Goal: Submit feedback/report problem: Submit feedback/report problem

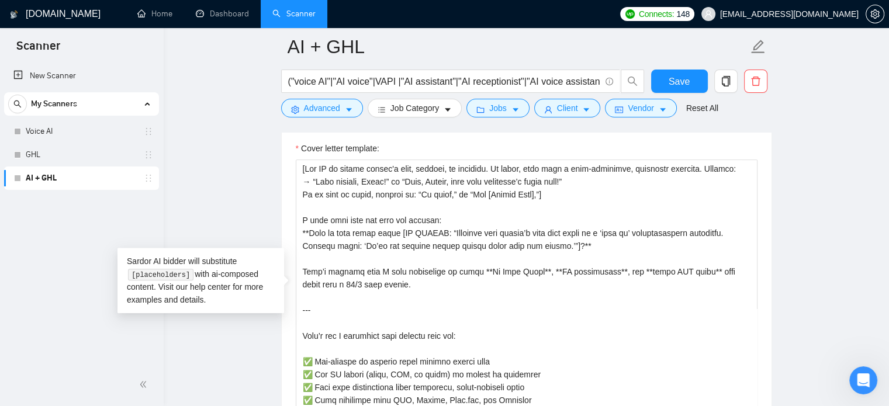
scroll to position [3529, 0]
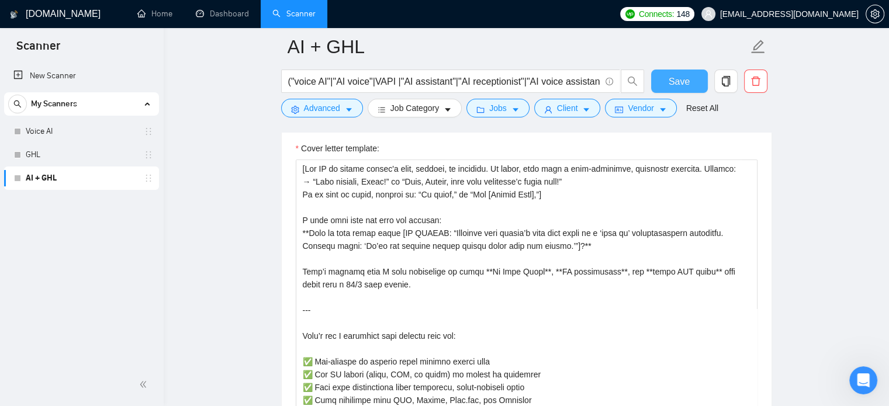
click at [675, 77] on span "Save" at bounding box center [678, 81] width 21 height 15
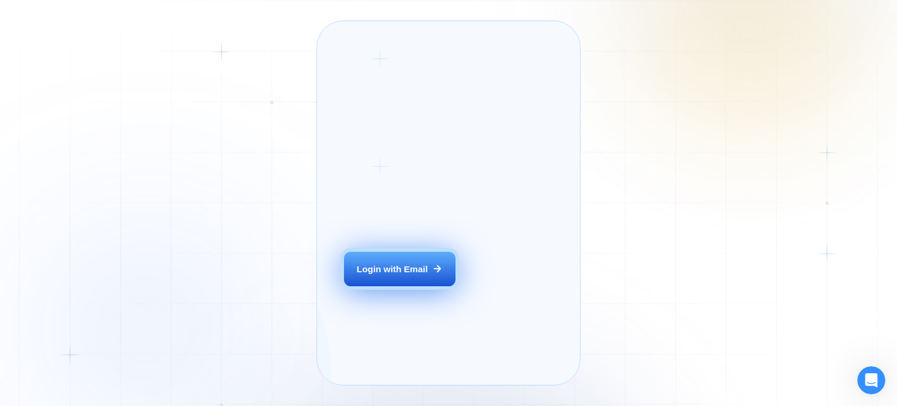
click at [384, 275] on div "Login with Email" at bounding box center [392, 269] width 71 height 12
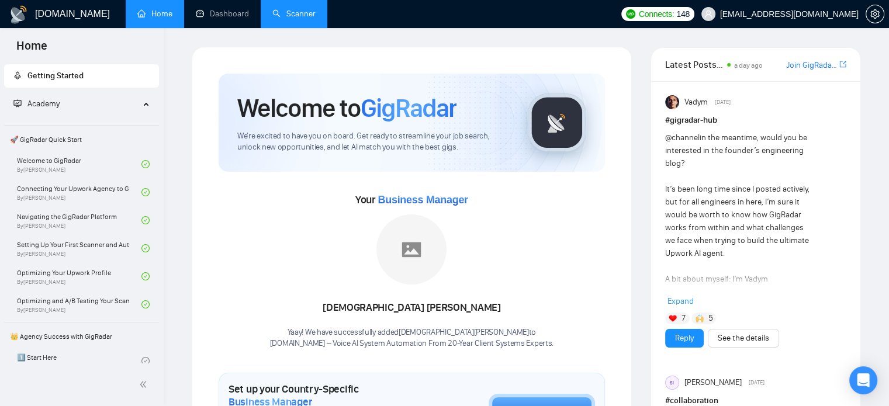
click at [290, 10] on link "Scanner" at bounding box center [293, 14] width 43 height 10
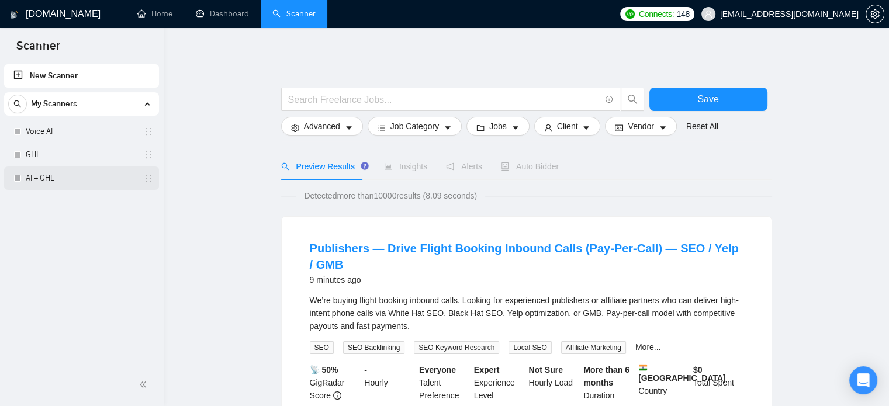
click at [53, 178] on link "AI + GHL" at bounding box center [81, 177] width 111 height 23
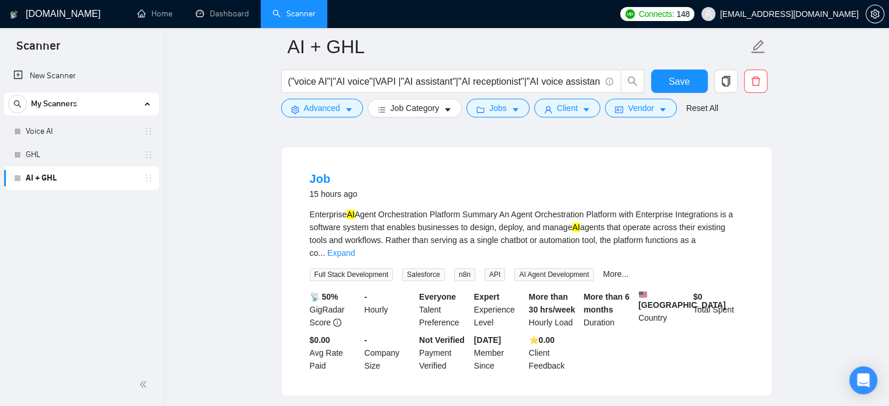
scroll to position [639, 0]
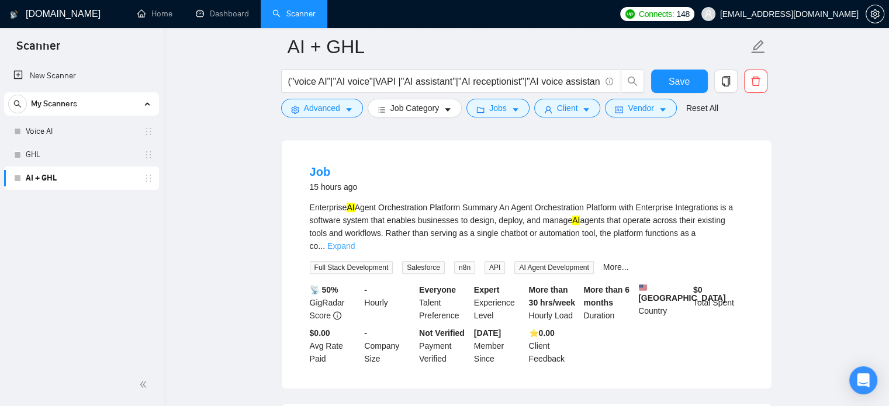
click at [355, 250] on link "Expand" at bounding box center [340, 245] width 27 height 9
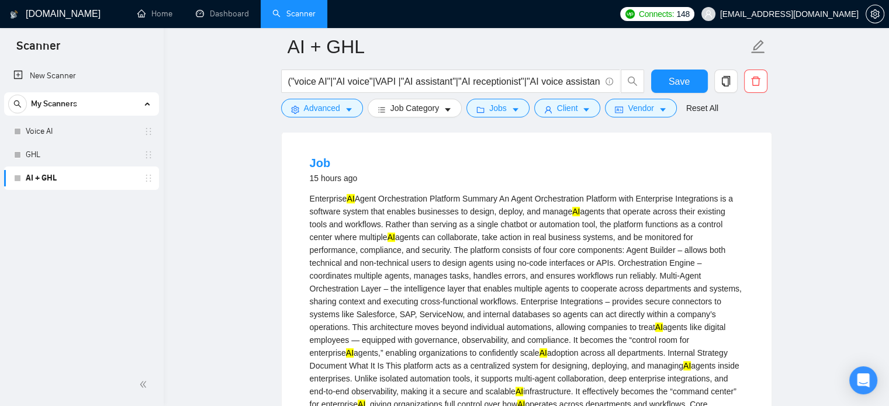
scroll to position [643, 0]
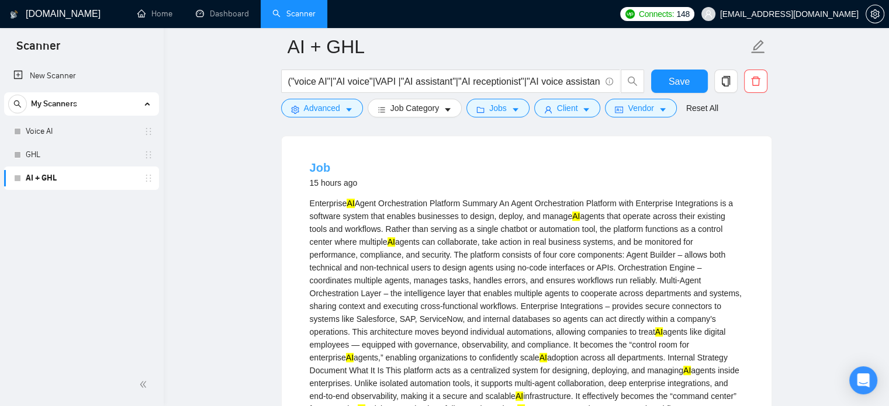
click at [318, 174] on link "Job" at bounding box center [320, 167] width 21 height 13
click at [864, 374] on icon "Open Intercom Messenger" at bounding box center [862, 380] width 13 height 15
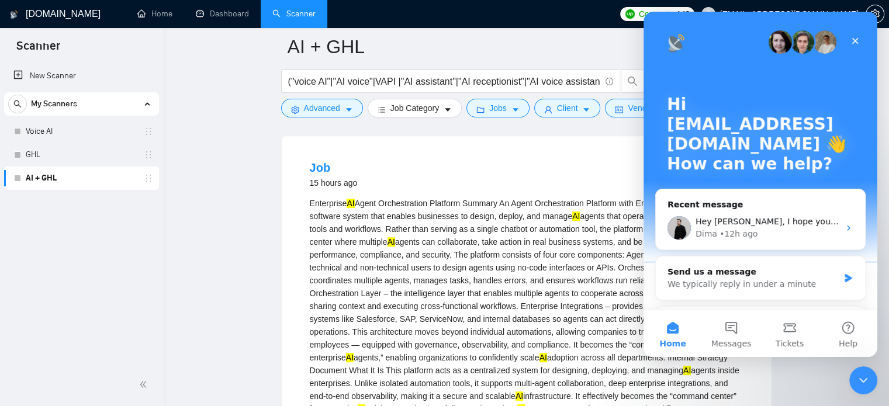
scroll to position [0, 0]
click at [772, 229] on div "Dima • 12h ago" at bounding box center [767, 234] width 144 height 12
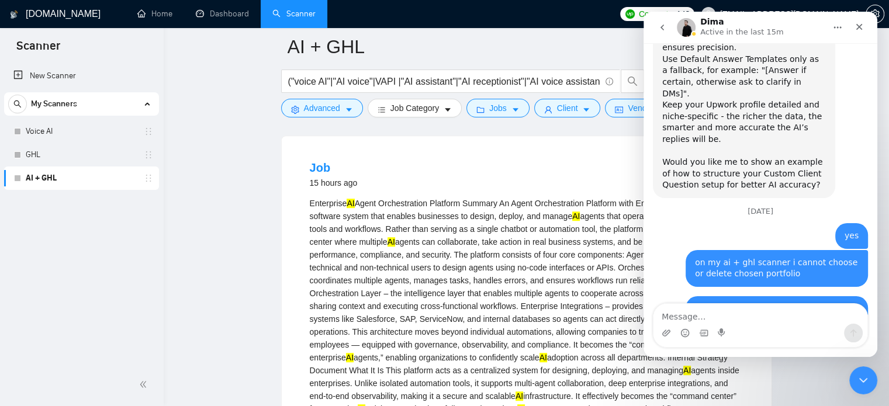
scroll to position [3519, 0]
type textarea "https://www.upwork.com/jobs/~021976487945436986659"
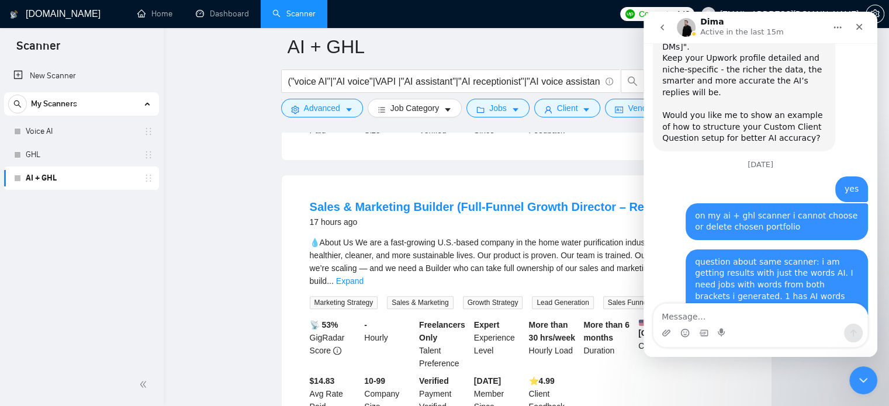
scroll to position [1346, 0]
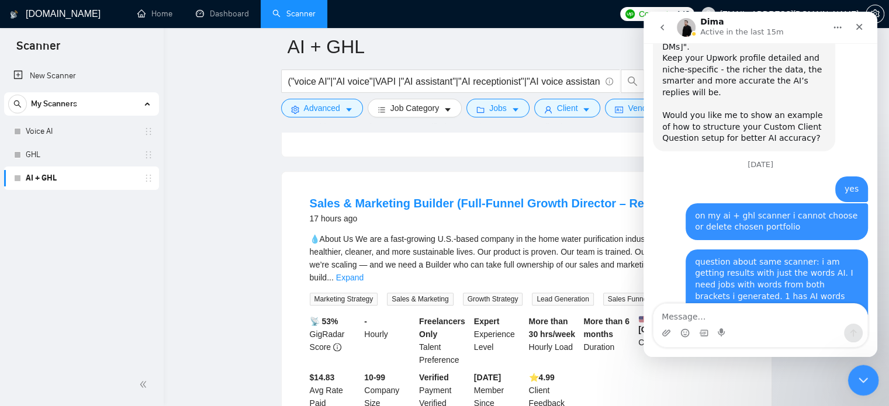
click at [856, 376] on icon "Close Intercom Messenger" at bounding box center [861, 379] width 14 height 14
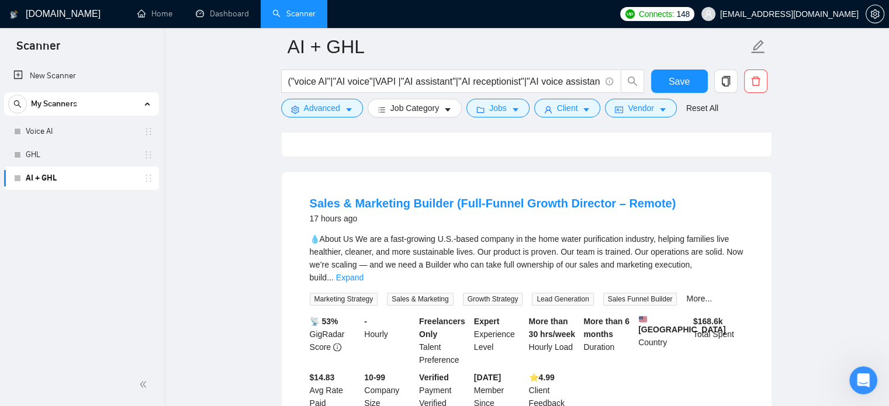
scroll to position [3565, 0]
click at [363, 282] on link "Expand" at bounding box center [349, 277] width 27 height 9
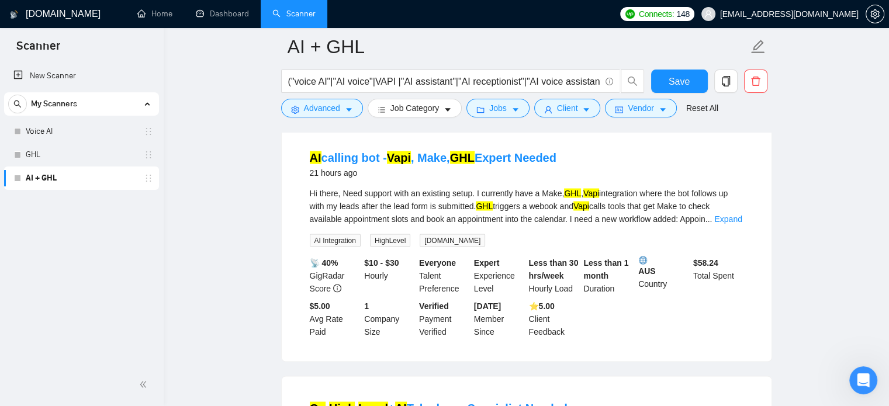
scroll to position [2155, 0]
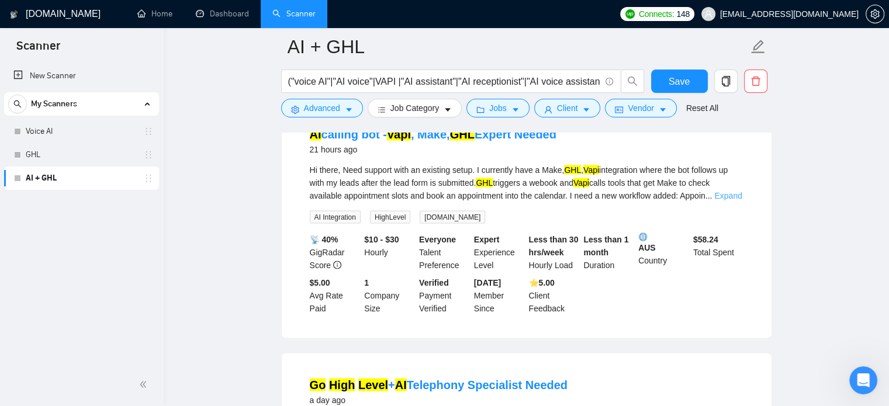
click at [731, 200] on link "Expand" at bounding box center [727, 194] width 27 height 9
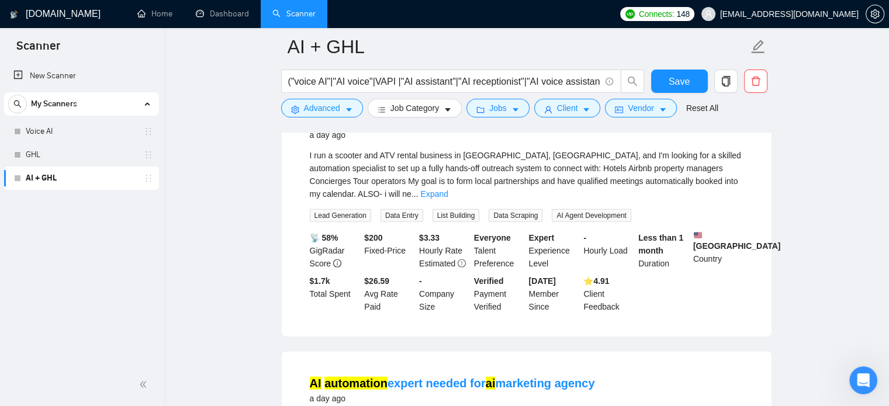
scroll to position [2753, 0]
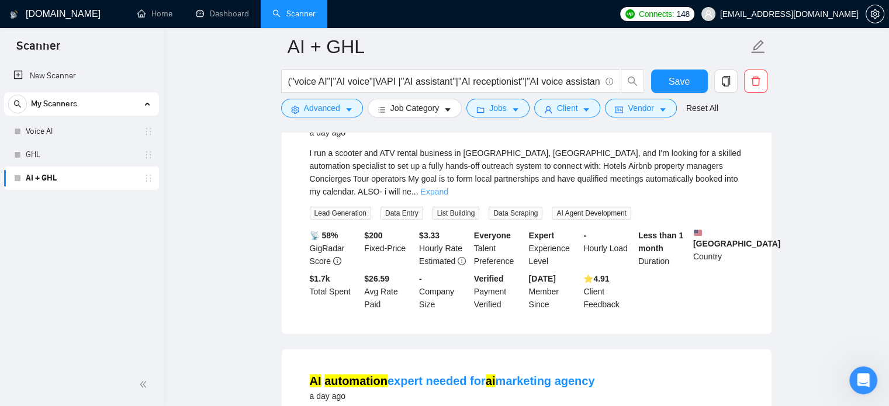
click at [448, 196] on link "Expand" at bounding box center [433, 191] width 27 height 9
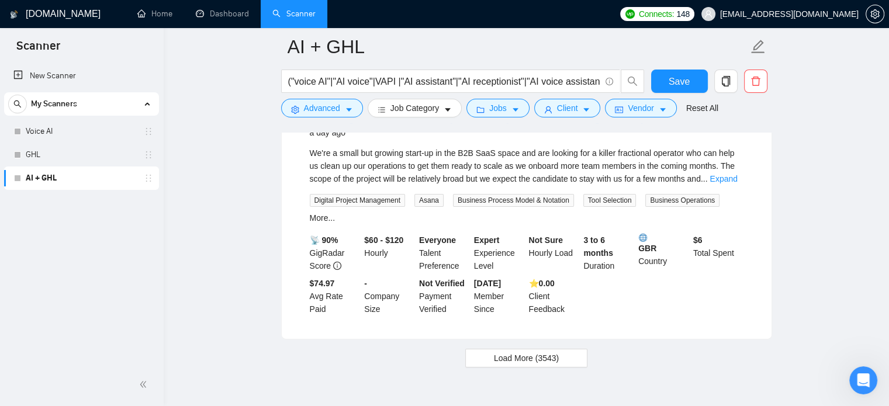
scroll to position [3711, 0]
click at [726, 181] on link "Expand" at bounding box center [722, 177] width 27 height 9
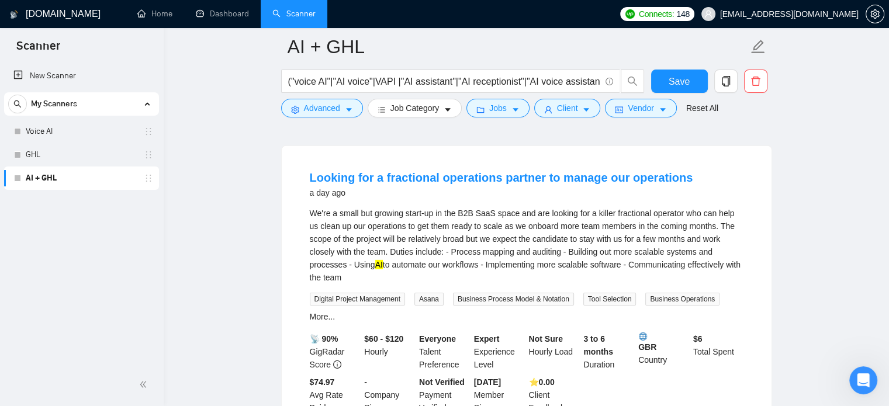
scroll to position [3648, 0]
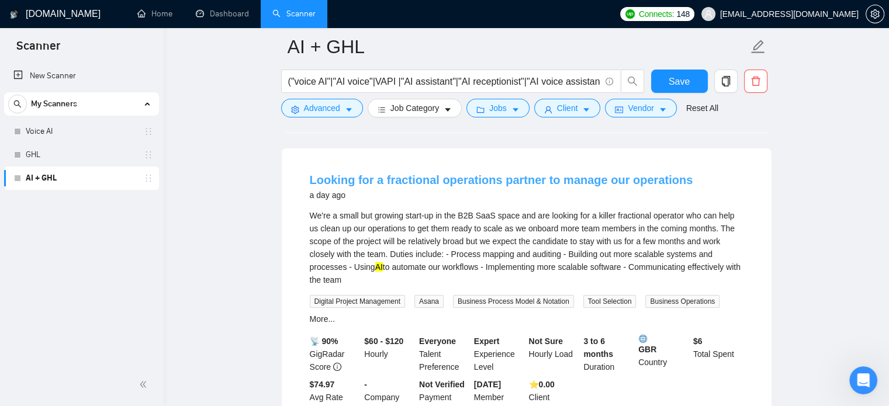
click at [602, 179] on link "Looking for a fractional operations partner to manage our operations" at bounding box center [501, 180] width 383 height 13
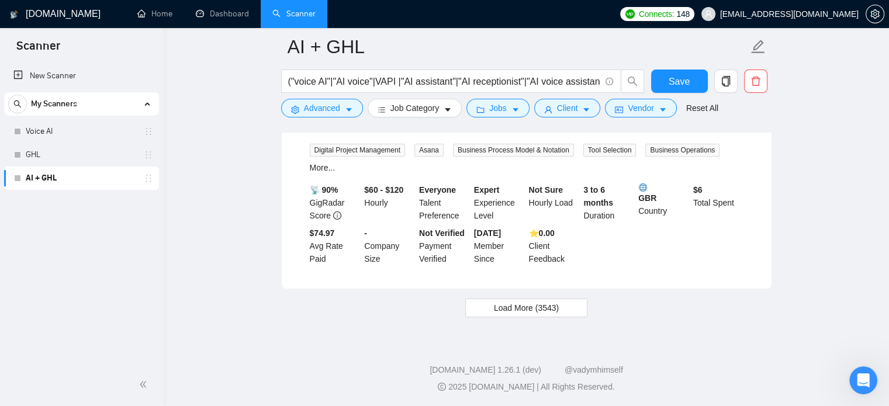
scroll to position [3801, 0]
click at [551, 302] on span "Load More (3543)" at bounding box center [526, 306] width 65 height 13
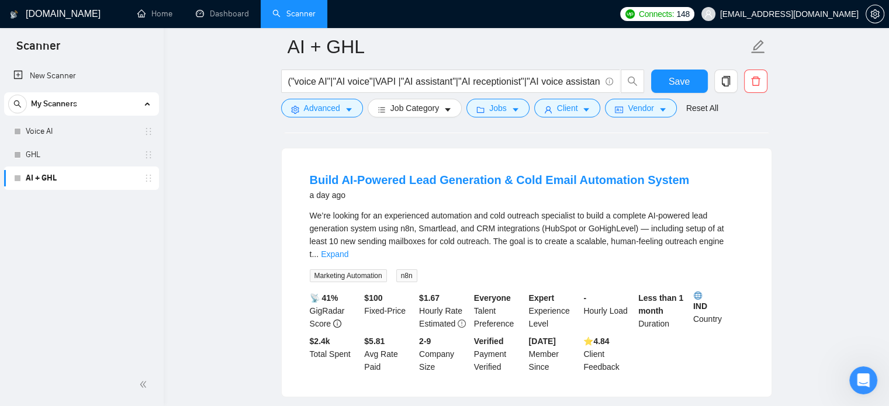
scroll to position [3955, 0]
click at [348, 249] on link "Expand" at bounding box center [334, 253] width 27 height 9
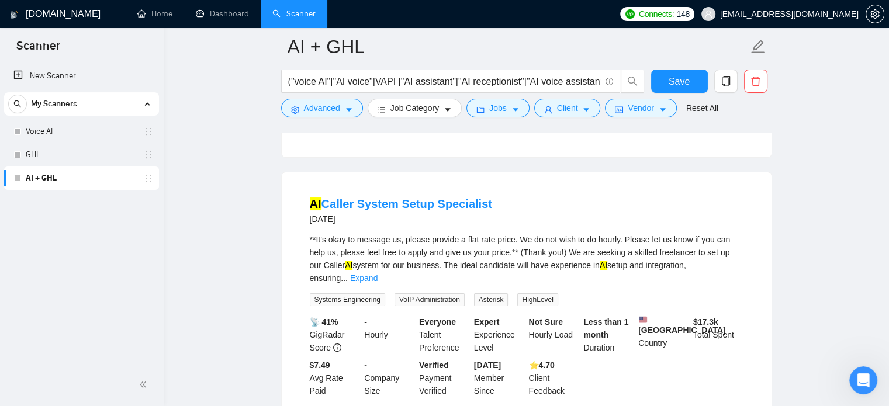
scroll to position [4417, 0]
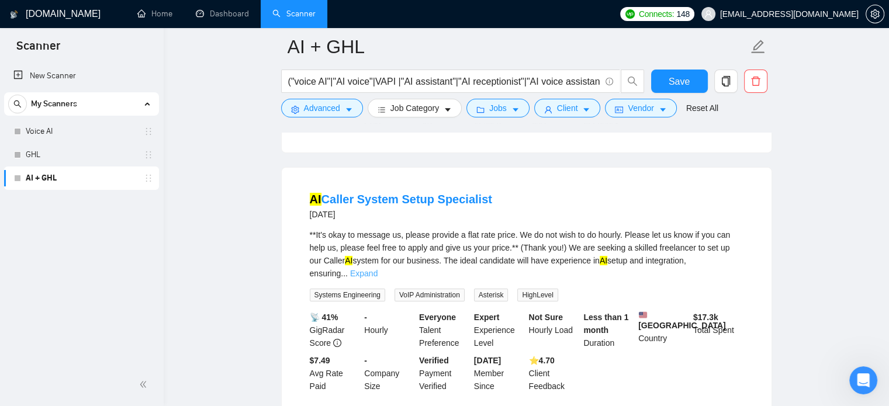
click at [377, 273] on link "Expand" at bounding box center [363, 273] width 27 height 9
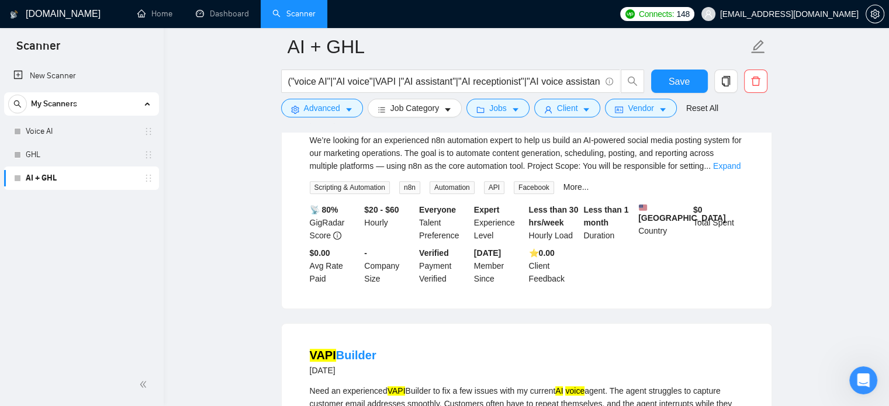
scroll to position [5316, 0]
click at [734, 169] on link "Expand" at bounding box center [726, 164] width 27 height 9
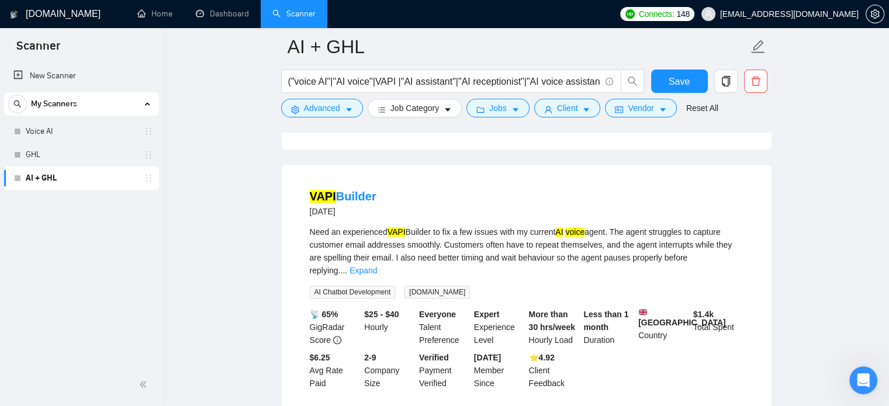
scroll to position [5715, 0]
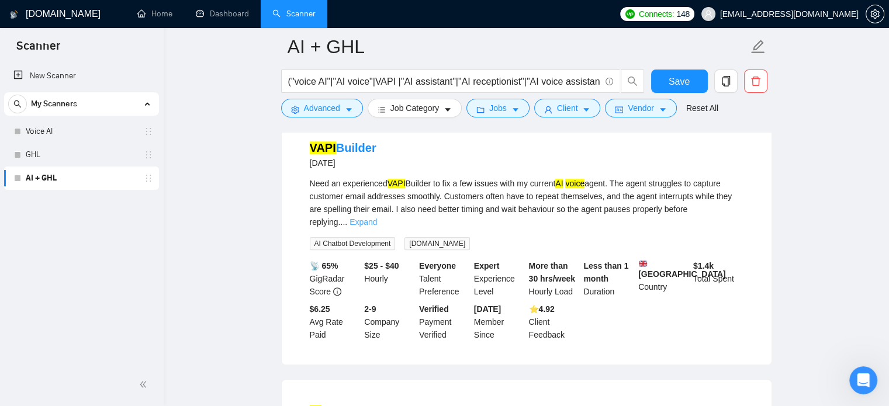
click at [377, 227] on link "Expand" at bounding box center [362, 221] width 27 height 9
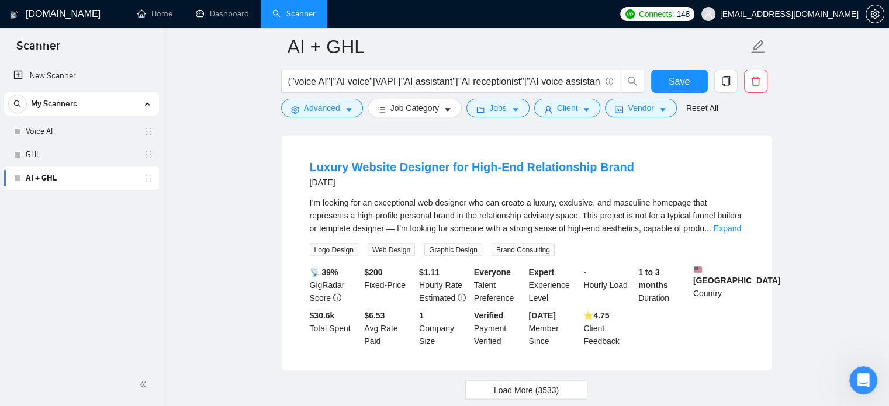
scroll to position [6737, 0]
click at [719, 233] on link "Expand" at bounding box center [726, 228] width 27 height 9
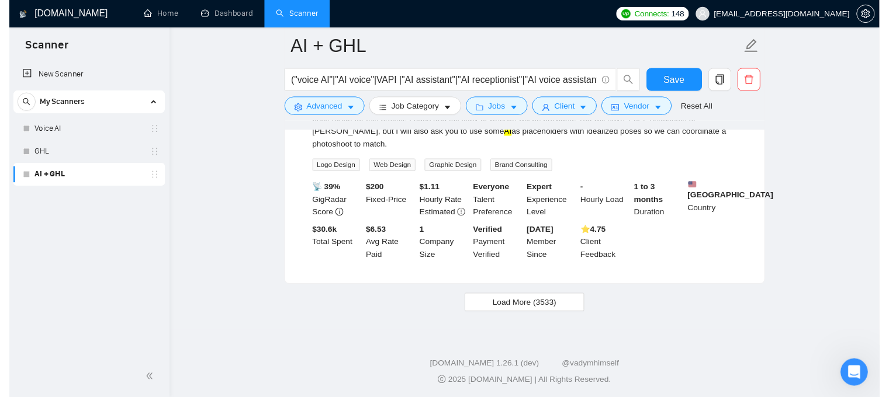
scroll to position [7276, 0]
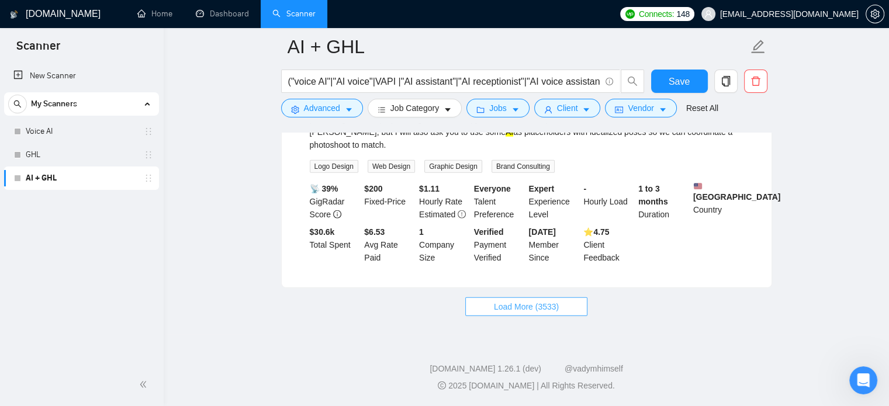
click at [548, 308] on span "Load More (3533)" at bounding box center [526, 306] width 65 height 13
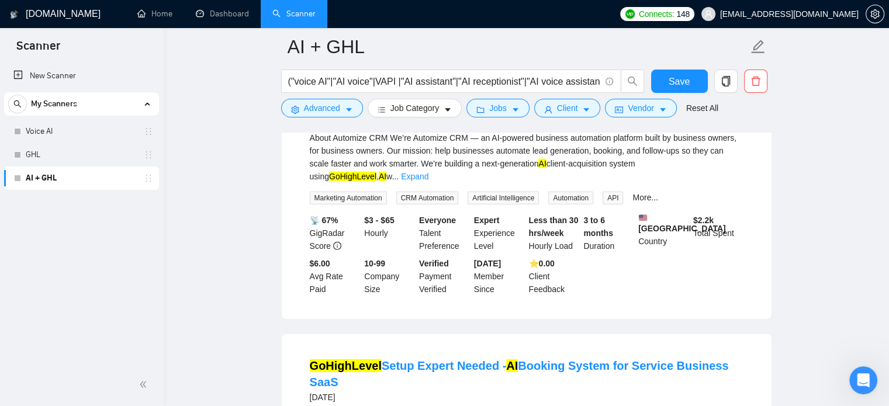
scroll to position [7452, 0]
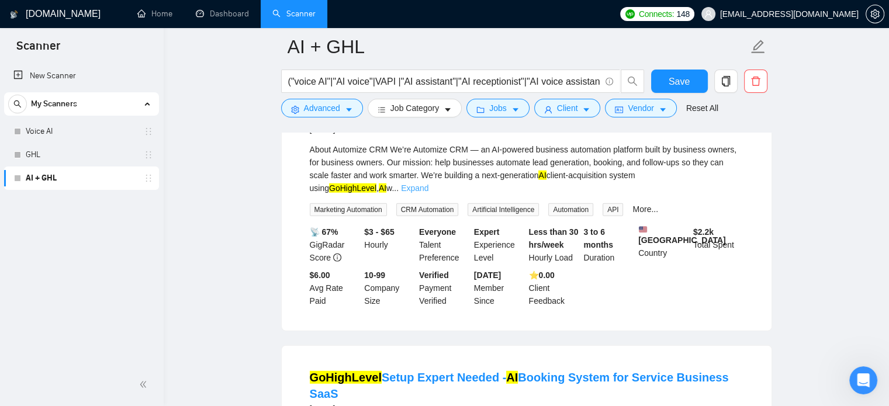
click at [428, 193] on link "Expand" at bounding box center [414, 187] width 27 height 9
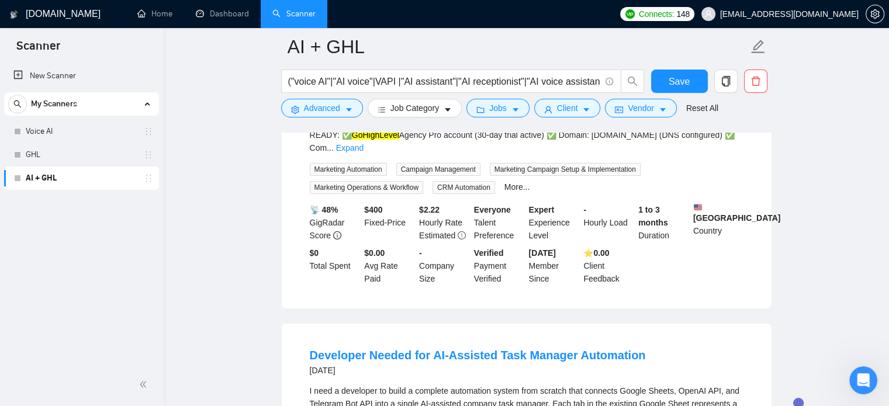
scroll to position [8160, 0]
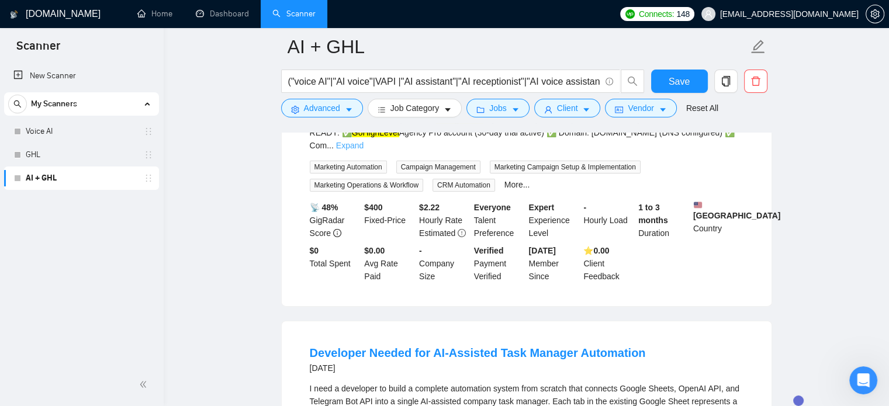
click at [363, 150] on link "Expand" at bounding box center [349, 145] width 27 height 9
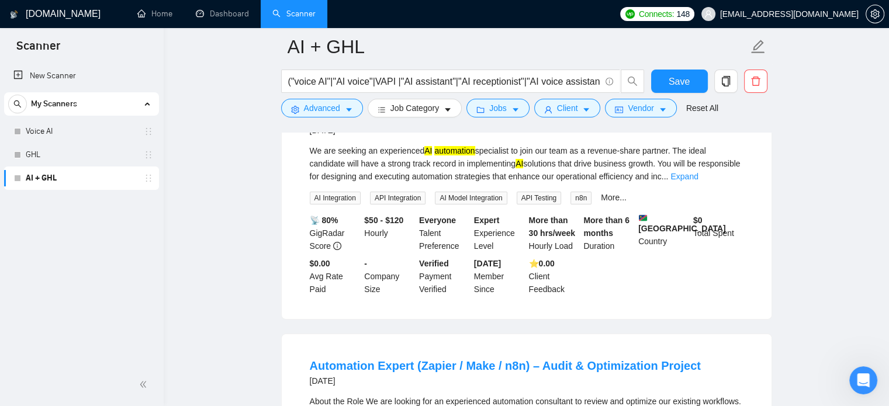
scroll to position [8868, 0]
click at [698, 181] on link "Expand" at bounding box center [683, 175] width 27 height 9
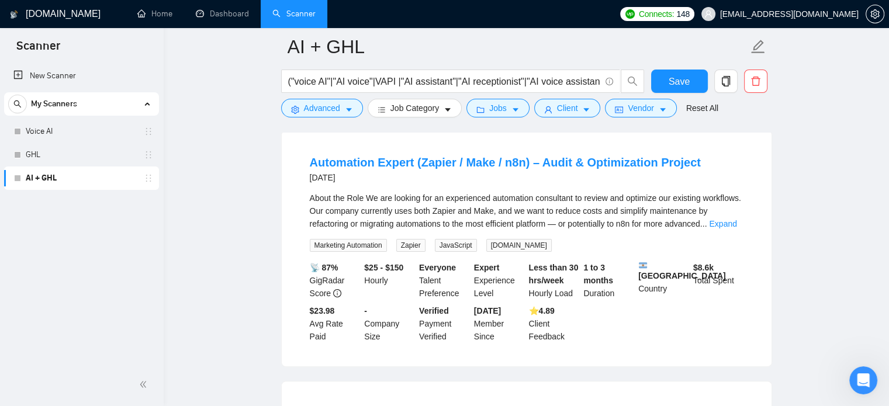
scroll to position [9142, 0]
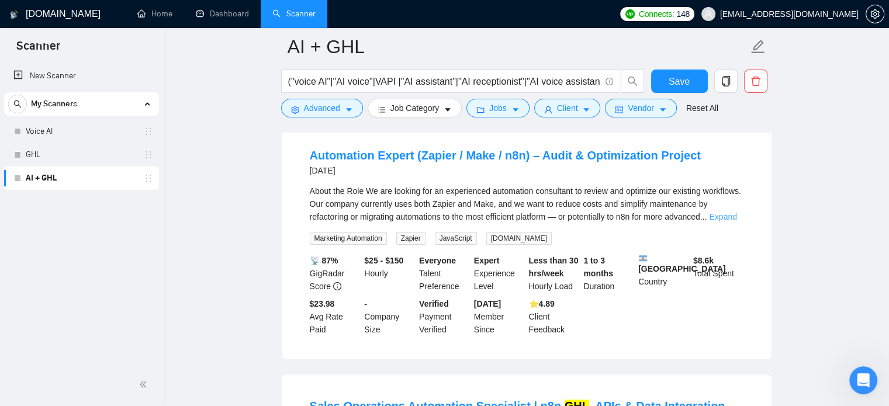
click at [733, 221] on link "Expand" at bounding box center [722, 216] width 27 height 9
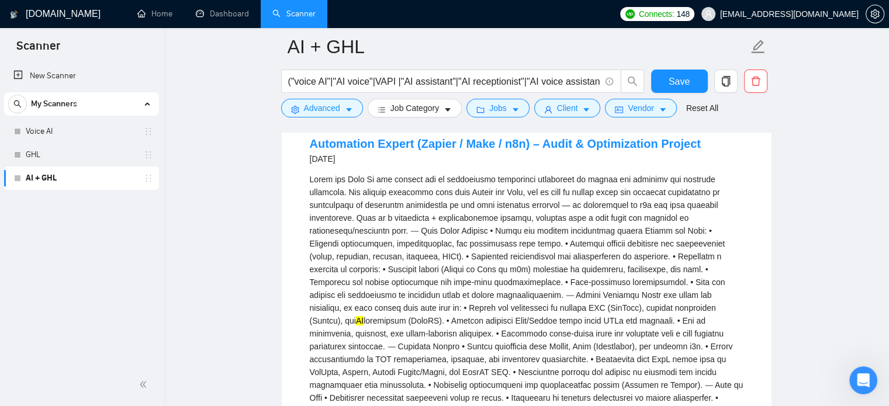
scroll to position [9160, 0]
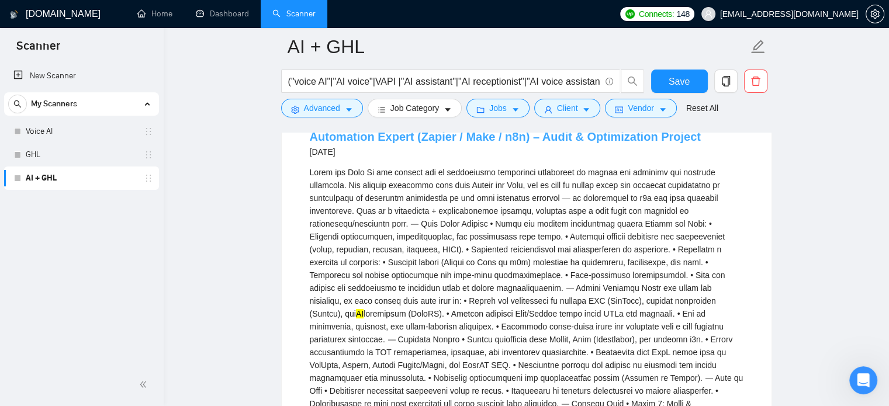
click at [411, 143] on link "Automation Expert (Zapier / Make / n8n) – Audit & Optimization Project" at bounding box center [505, 136] width 391 height 13
click at [852, 379] on icon "Open Intercom Messenger" at bounding box center [861, 378] width 19 height 19
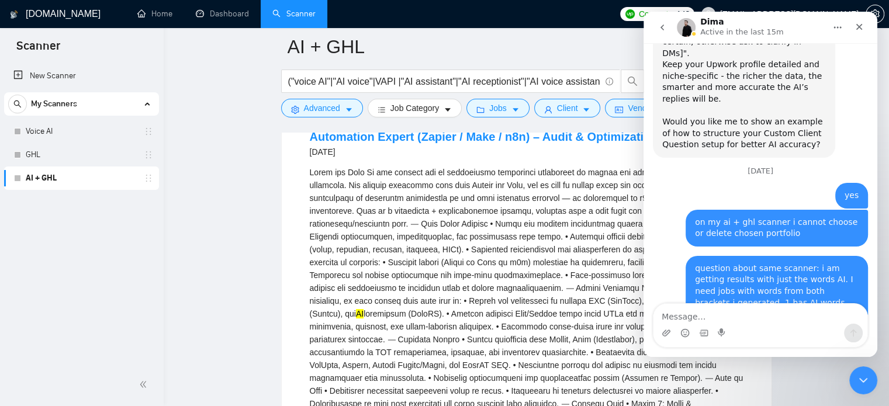
scroll to position [3565, 0]
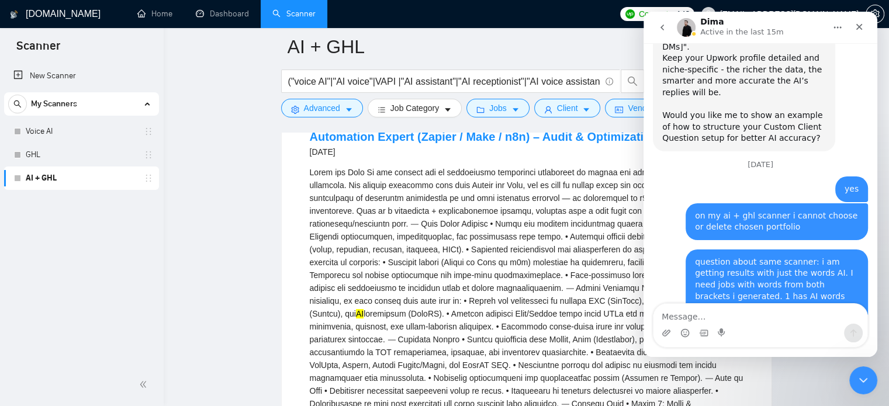
type textarea "https://www.upwork.com/jobs/~021975566637313310297"
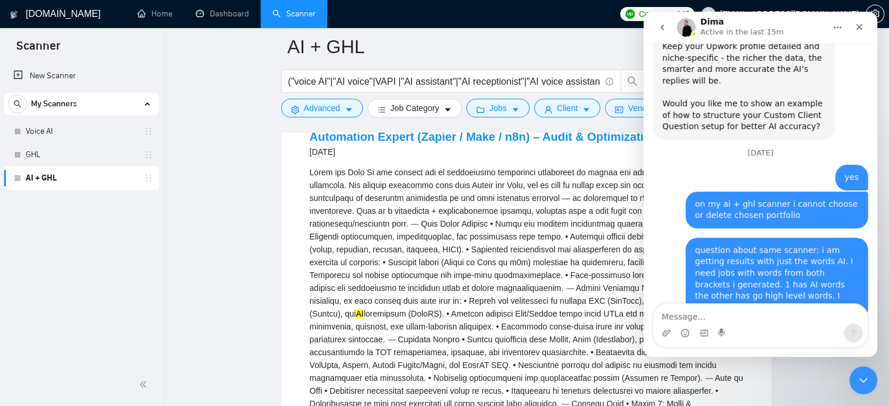
scroll to position [3603, 0]
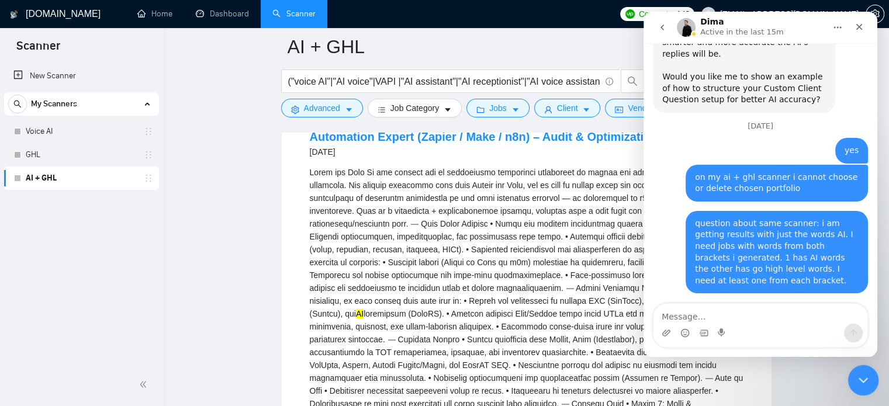
click at [864, 377] on icon "Close Intercom Messenger" at bounding box center [861, 378] width 8 height 5
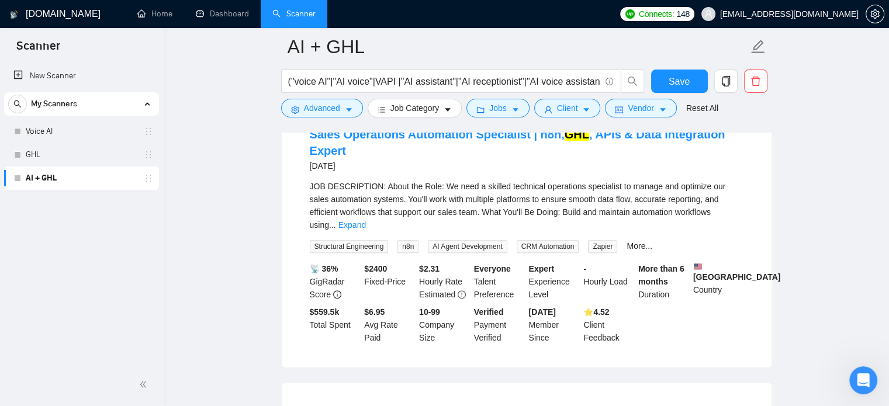
scroll to position [9688, 0]
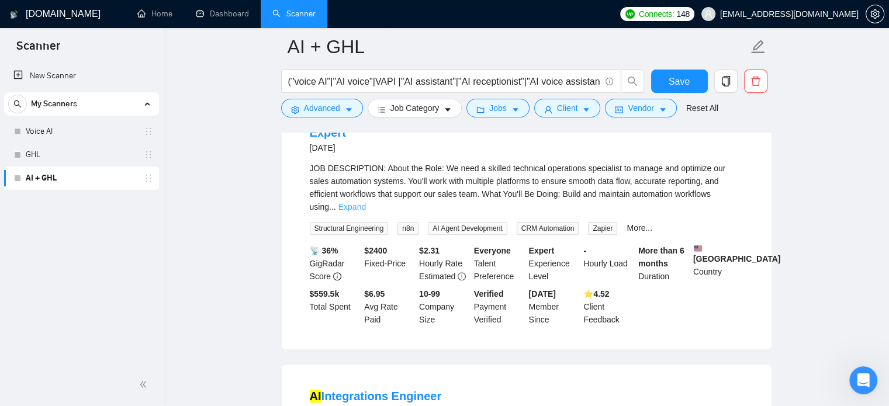
click at [366, 211] on link "Expand" at bounding box center [351, 206] width 27 height 9
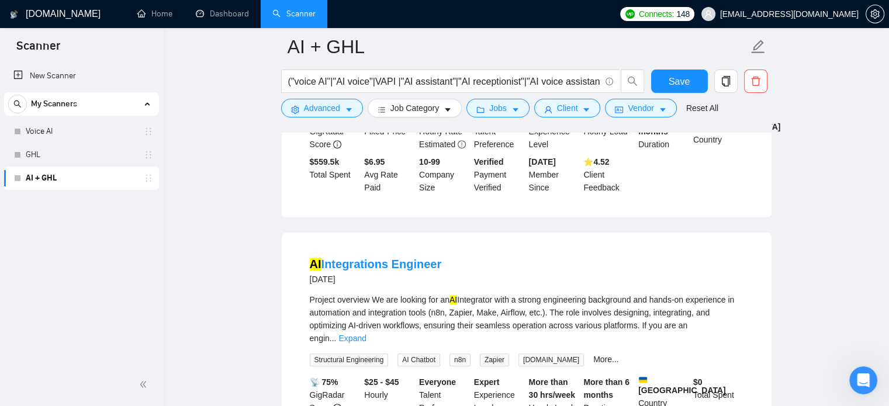
scroll to position [10042, 0]
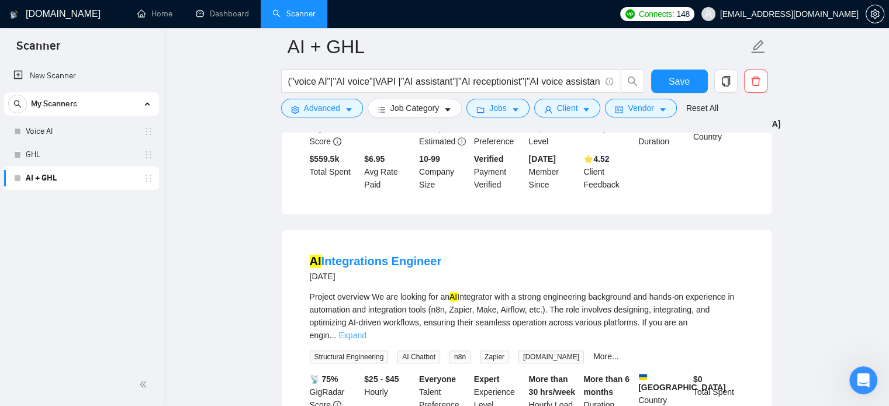
click at [366, 340] on link "Expand" at bounding box center [351, 335] width 27 height 9
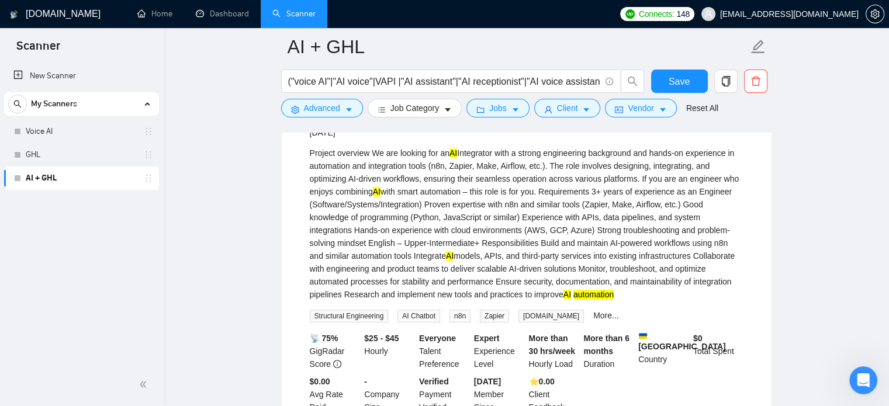
scroll to position [10186, 0]
click at [380, 123] on link "AI Integrations Engineer" at bounding box center [376, 116] width 132 height 13
click at [862, 371] on icon "Open Intercom Messenger" at bounding box center [861, 378] width 19 height 19
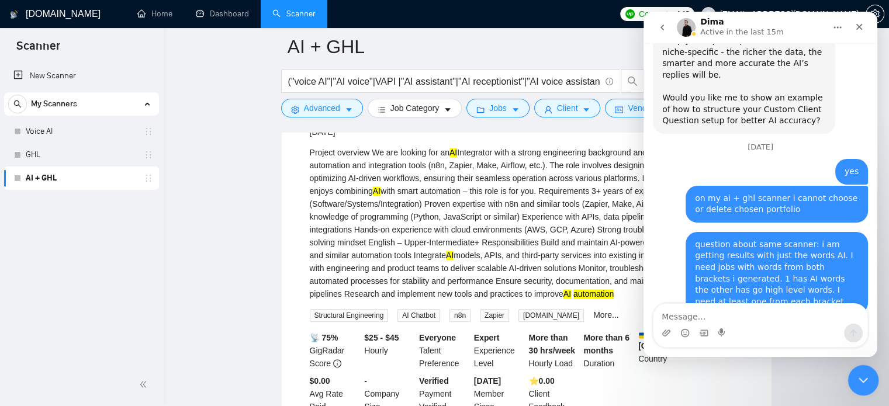
scroll to position [3603, 0]
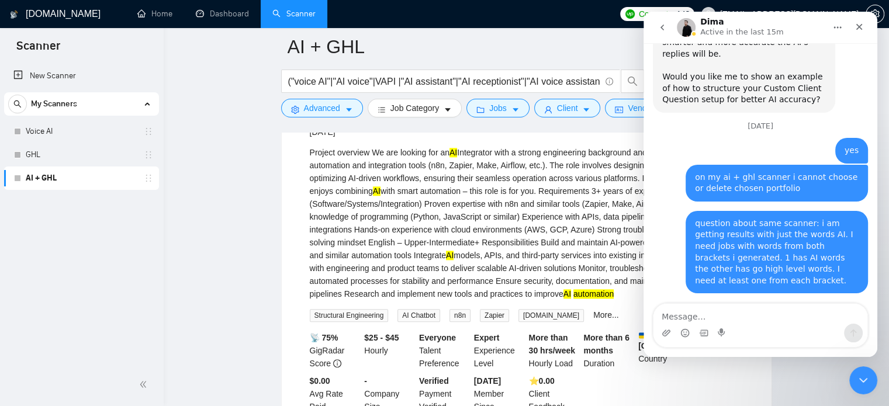
type textarea "https://www.upwork.com/jobs/~021975537141143060057"
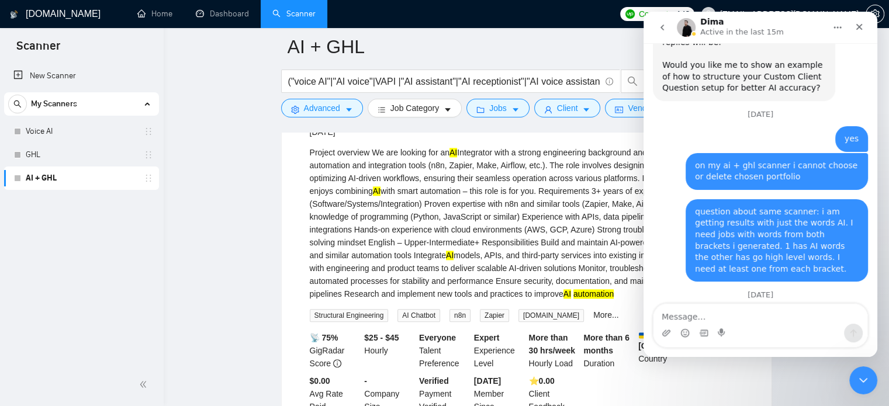
scroll to position [3641, 0]
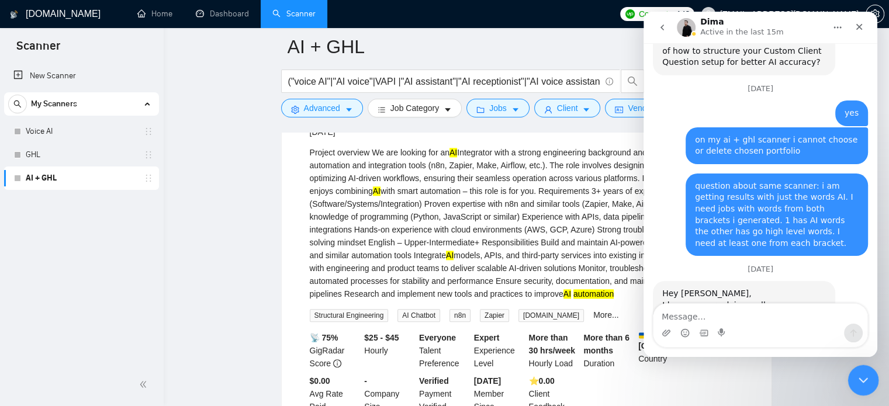
click at [862, 377] on icon "Close Intercom Messenger" at bounding box center [861, 379] width 14 height 14
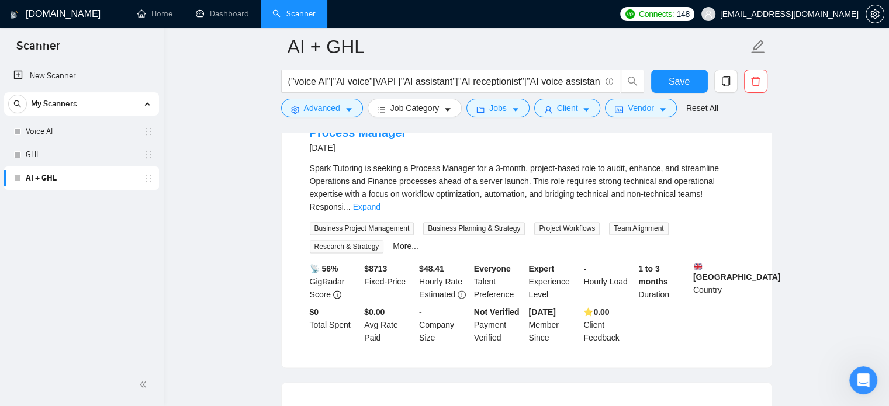
scroll to position [10538, 0]
click at [380, 210] on link "Expand" at bounding box center [366, 205] width 27 height 9
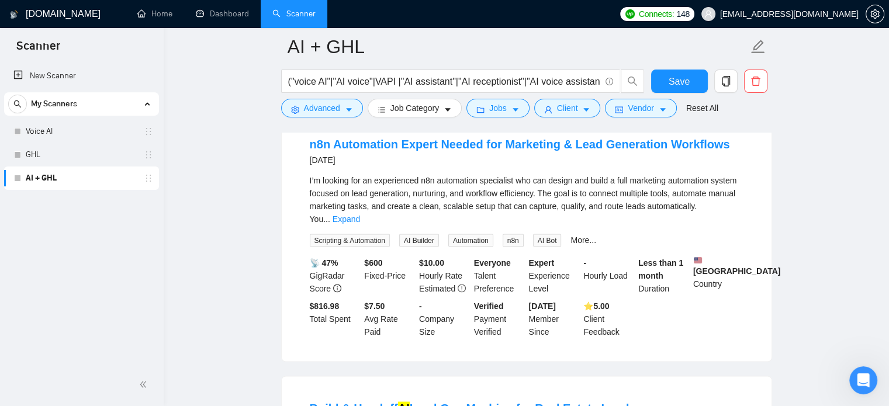
scroll to position [10948, 0]
click at [360, 223] on link "Expand" at bounding box center [345, 218] width 27 height 9
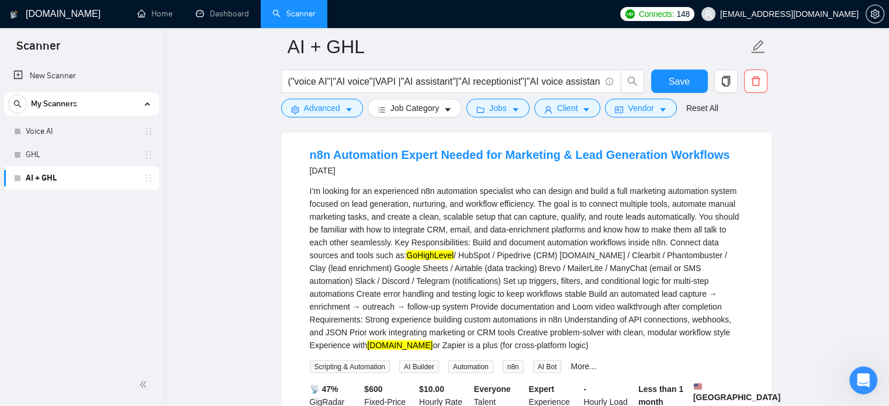
scroll to position [10960, 0]
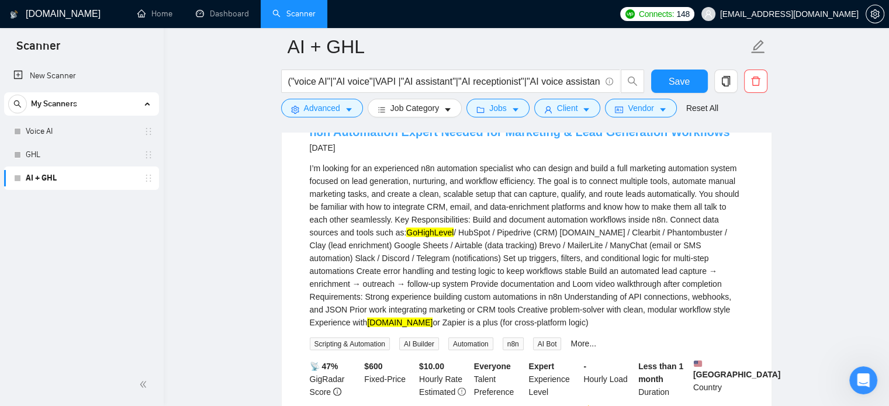
click at [479, 138] on link "n8n Automation Expert Needed for Marketing & Lead Generation Workflows" at bounding box center [520, 132] width 420 height 13
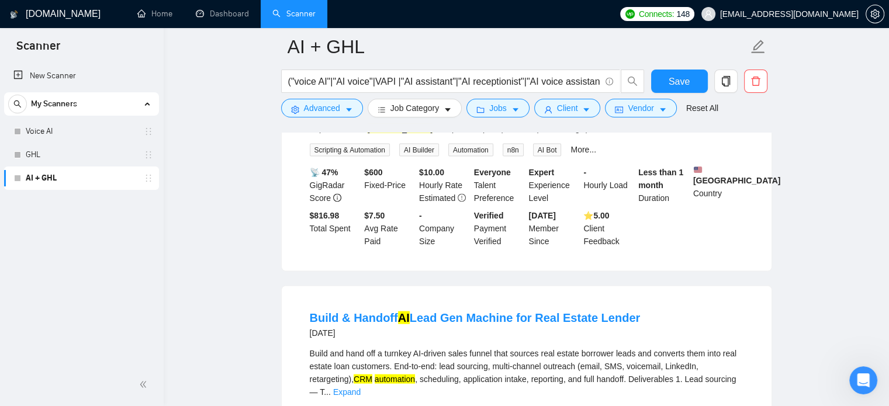
scroll to position [11154, 0]
click at [858, 372] on icon "Open Intercom Messenger" at bounding box center [861, 378] width 19 height 19
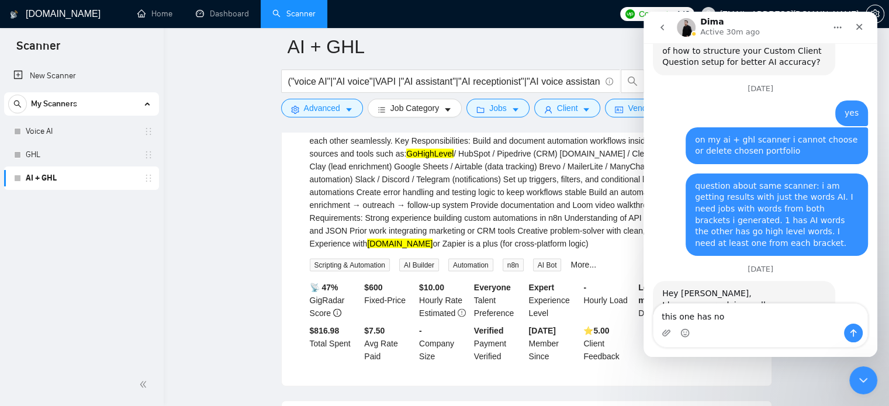
scroll to position [11040, 0]
type textarea "this one has no AI words: http://upwork.com/jobs/~021975282356740120161"
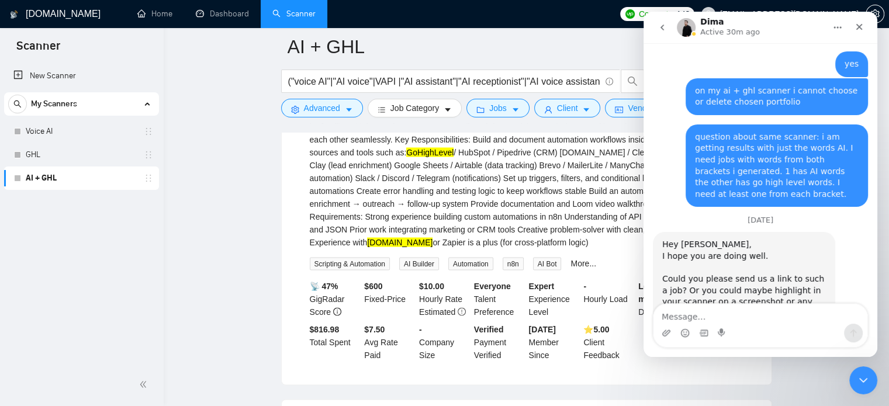
scroll to position [3690, 0]
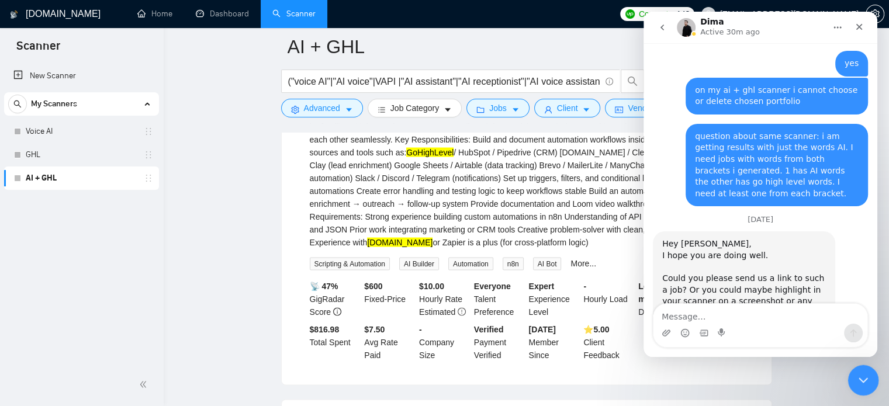
click at [862, 380] on icon "Close Intercom Messenger" at bounding box center [861, 379] width 14 height 14
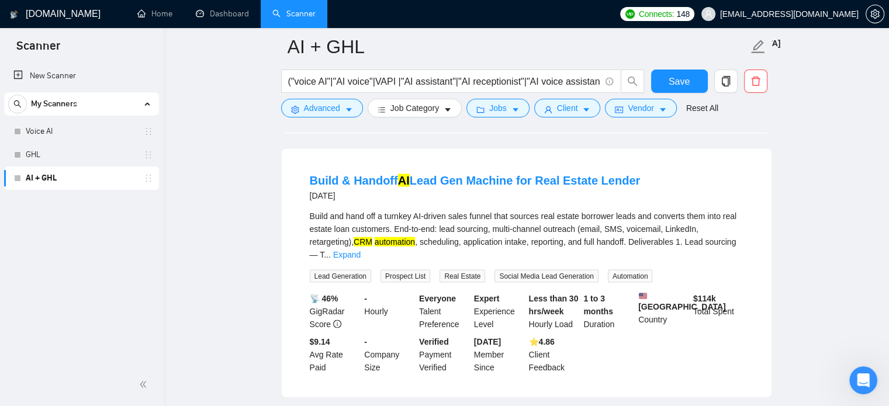
scroll to position [11292, 0]
click at [360, 258] on link "Expand" at bounding box center [346, 253] width 27 height 9
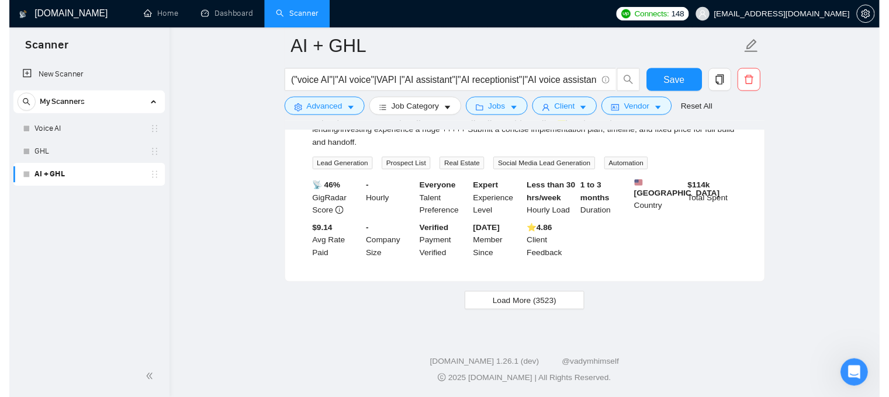
scroll to position [11593, 0]
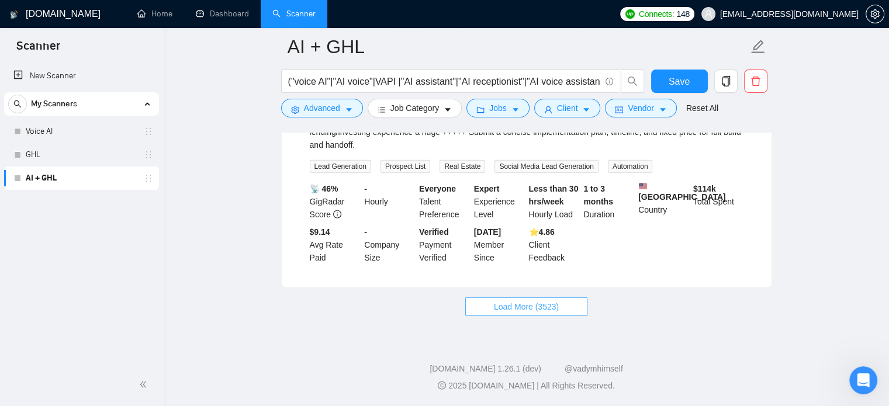
click at [517, 310] on span "Load More (3523)" at bounding box center [526, 306] width 65 height 13
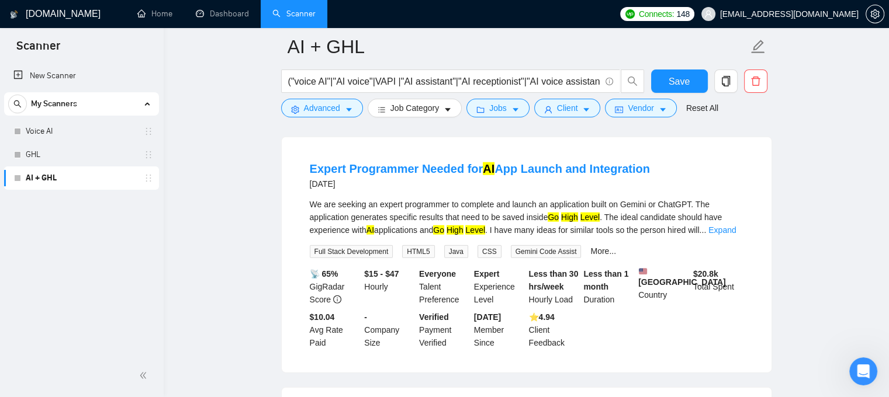
scroll to position [11738, 0]
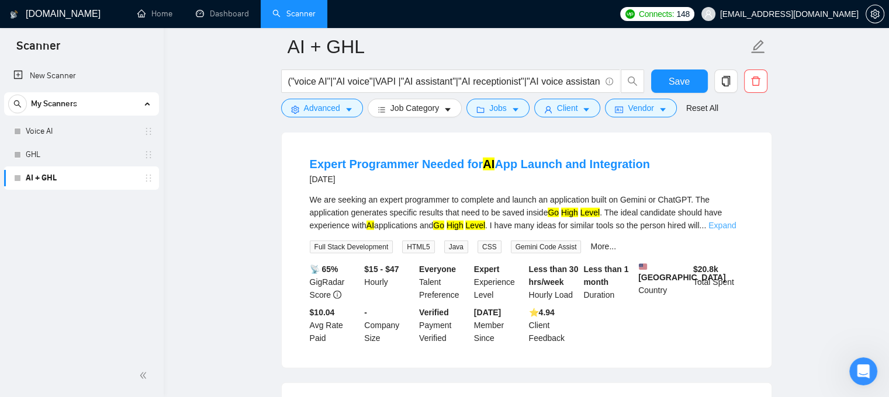
click at [727, 230] on link "Expand" at bounding box center [721, 225] width 27 height 9
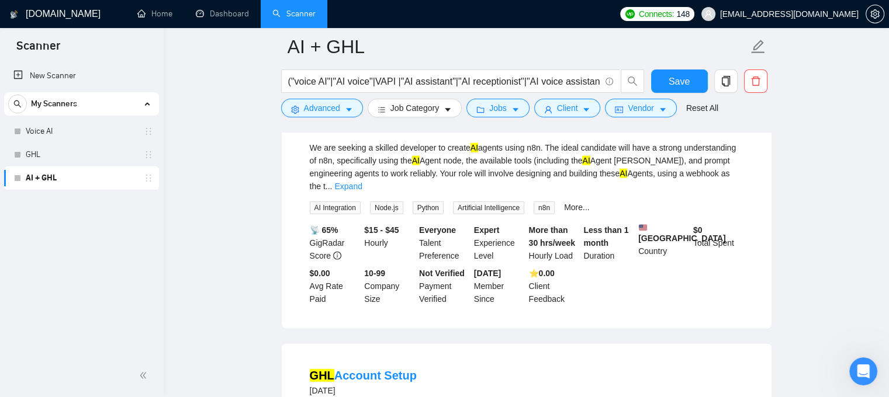
scroll to position [12054, 0]
click at [362, 190] on link "Expand" at bounding box center [347, 185] width 27 height 9
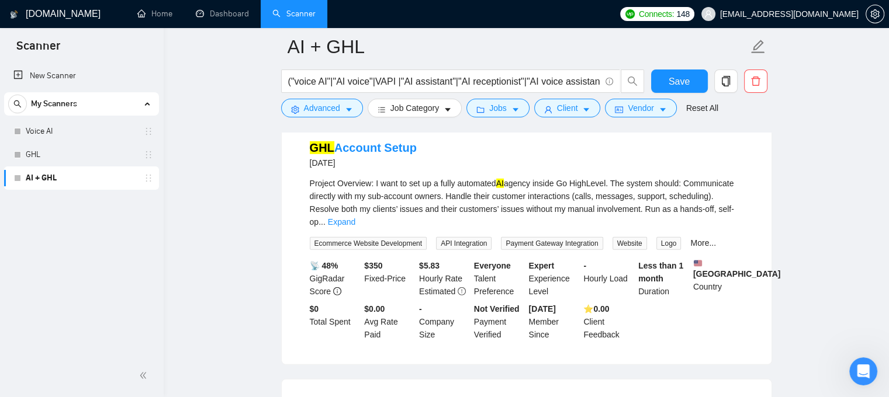
scroll to position [12334, 0]
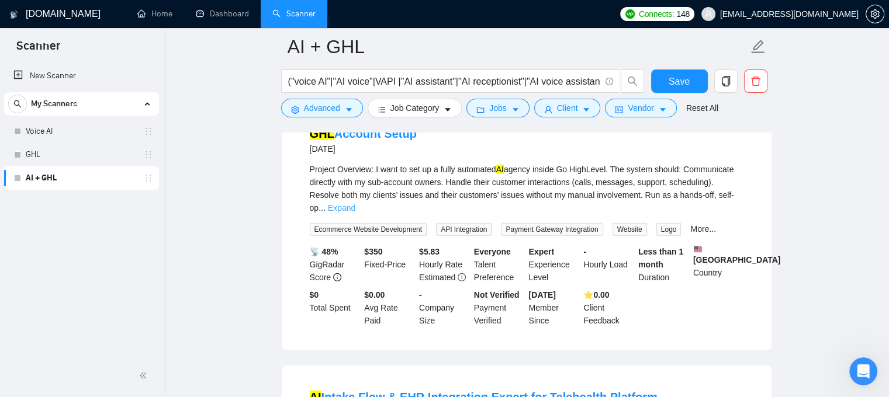
click at [355, 213] on link "Expand" at bounding box center [341, 207] width 27 height 9
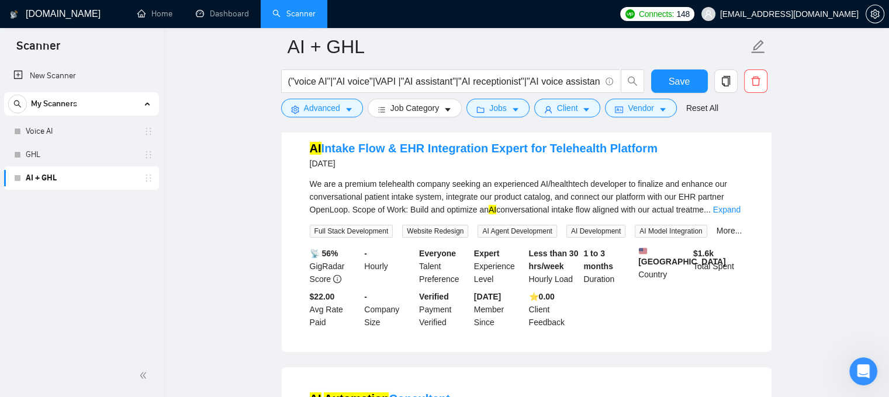
scroll to position [12621, 0]
click at [719, 214] on link "Expand" at bounding box center [726, 209] width 27 height 9
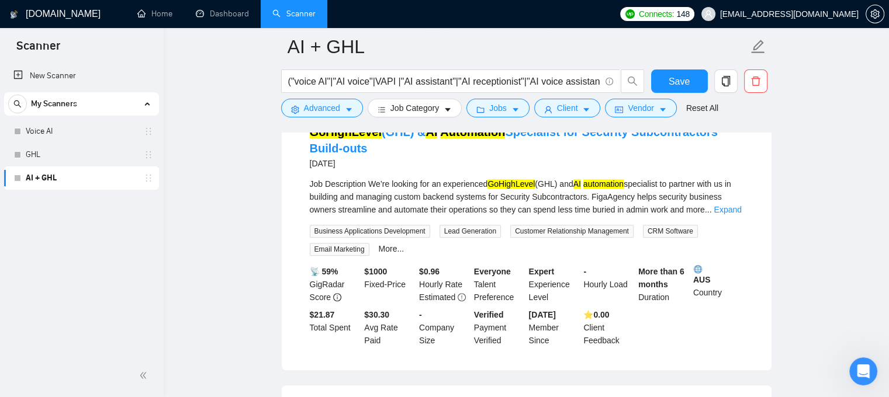
scroll to position [14084, 0]
click at [727, 214] on link "Expand" at bounding box center [726, 208] width 27 height 9
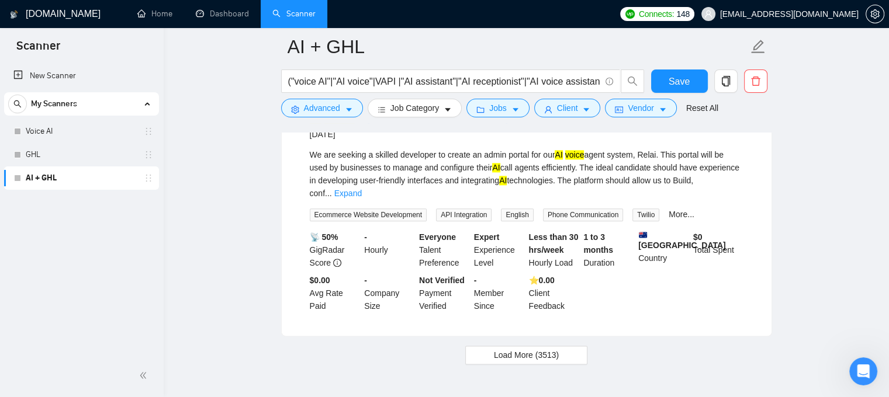
scroll to position [14680, 0]
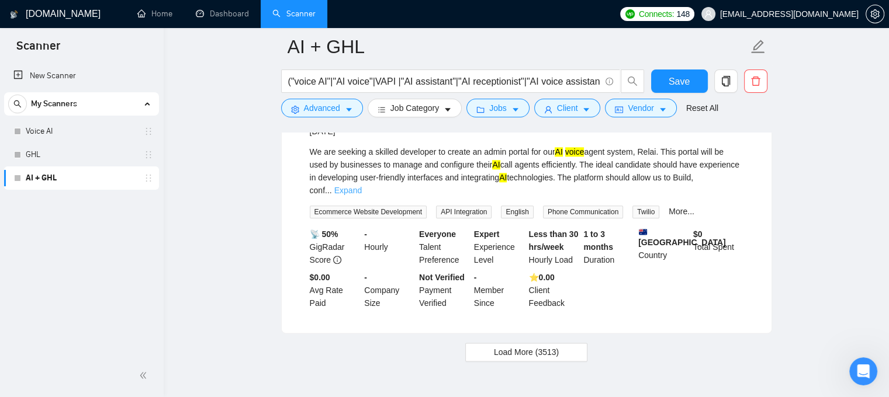
click at [362, 186] on link "Expand" at bounding box center [347, 190] width 27 height 9
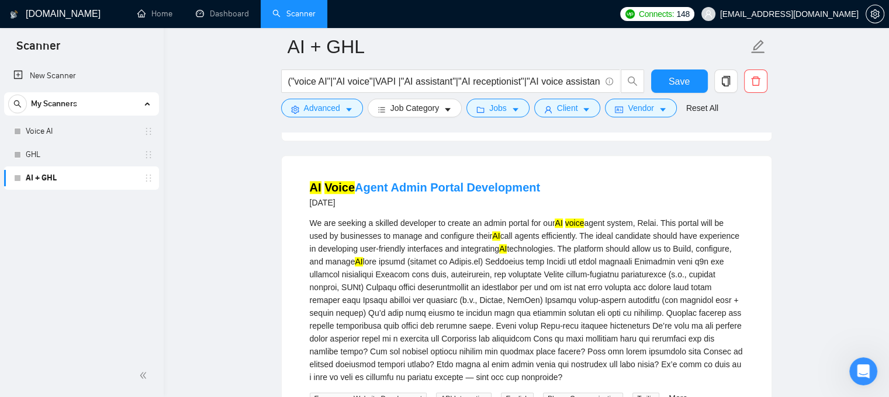
scroll to position [14612, 0]
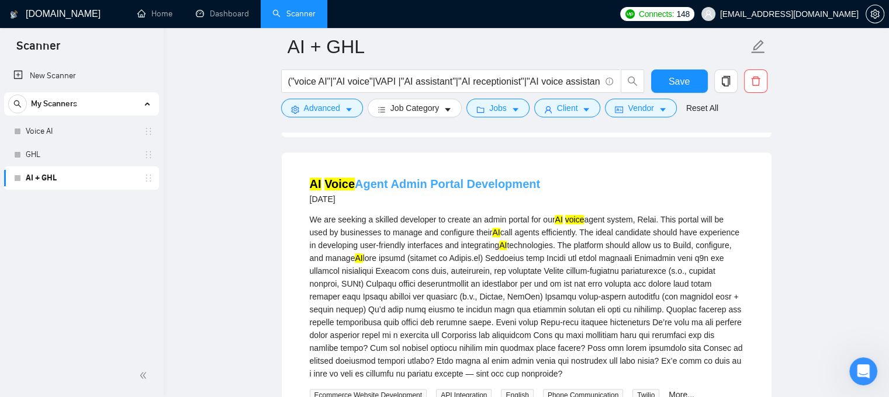
click at [463, 190] on link "AI Voice Agent Admin Portal Development" at bounding box center [425, 184] width 231 height 13
click at [854, 374] on icon "Open Intercom Messenger" at bounding box center [861, 369] width 19 height 19
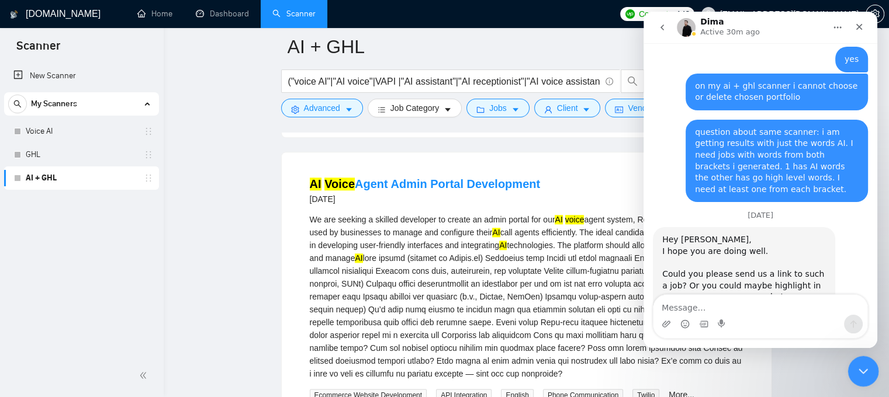
scroll to position [3699, 0]
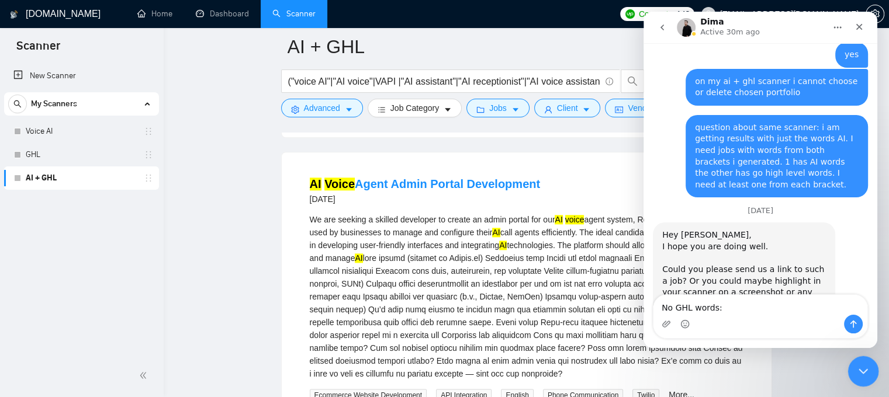
type textarea "No GHL words: https://www.upwork.com/jobs/~021974649962381155310"
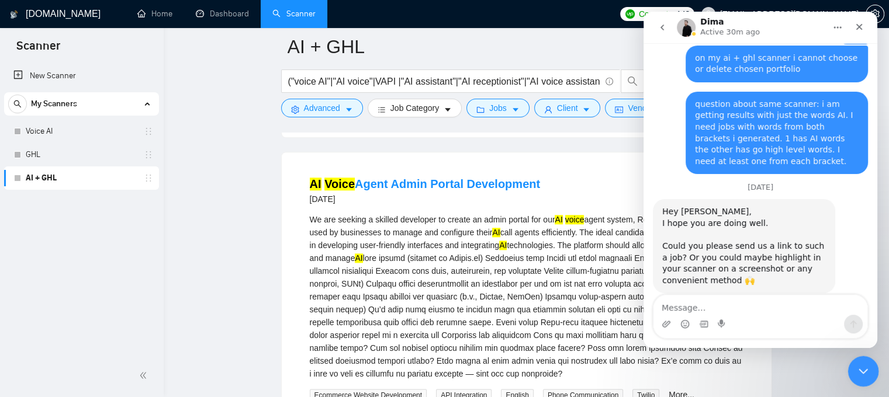
scroll to position [3749, 0]
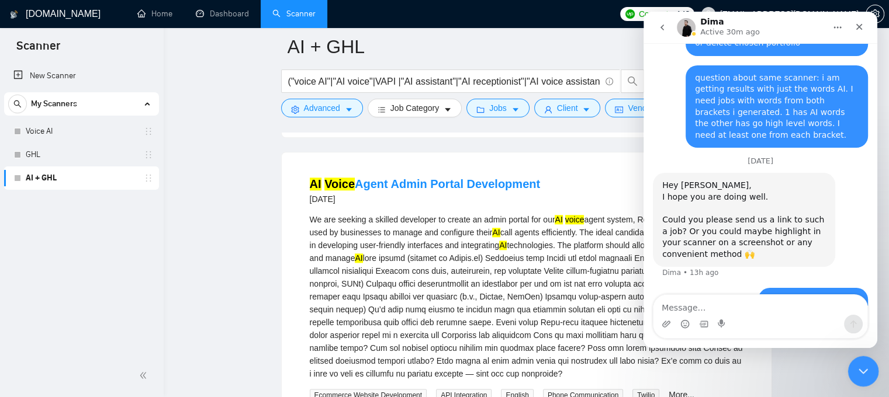
click at [864, 370] on icon "Close Intercom Messenger" at bounding box center [861, 370] width 14 height 14
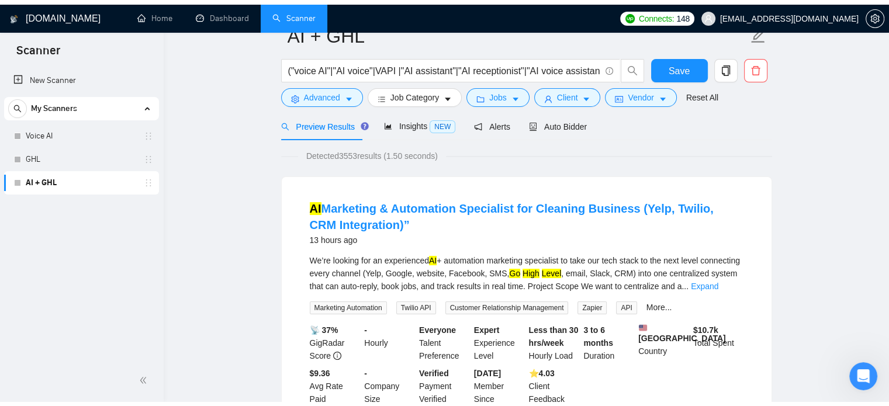
scroll to position [0, 0]
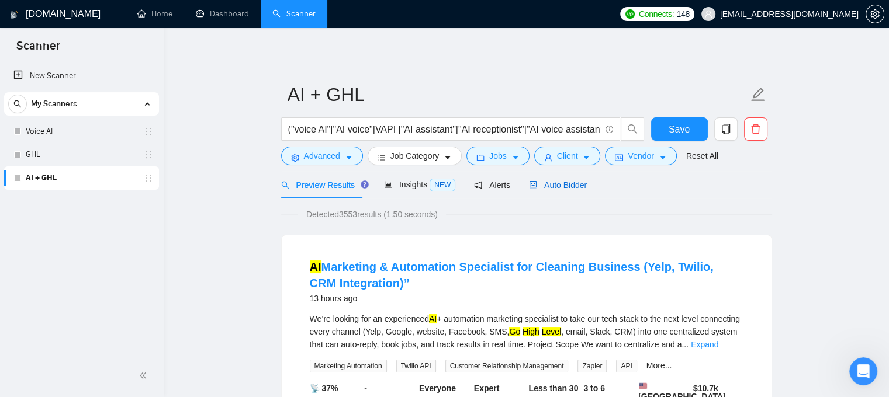
click at [549, 184] on span "Auto Bidder" at bounding box center [558, 185] width 58 height 9
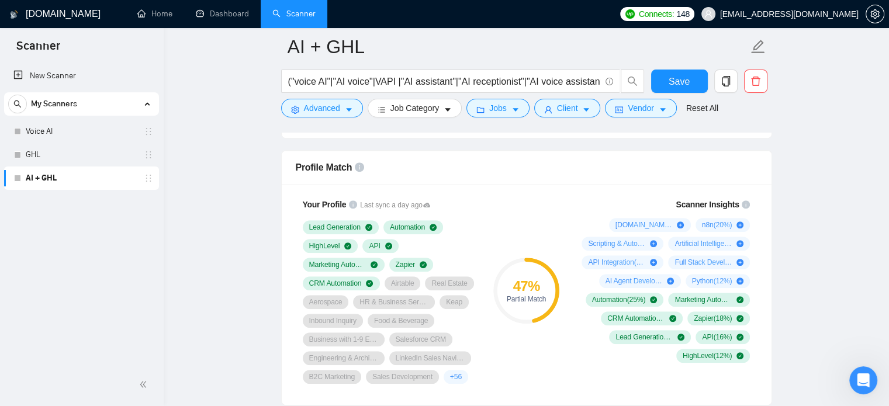
scroll to position [742, 0]
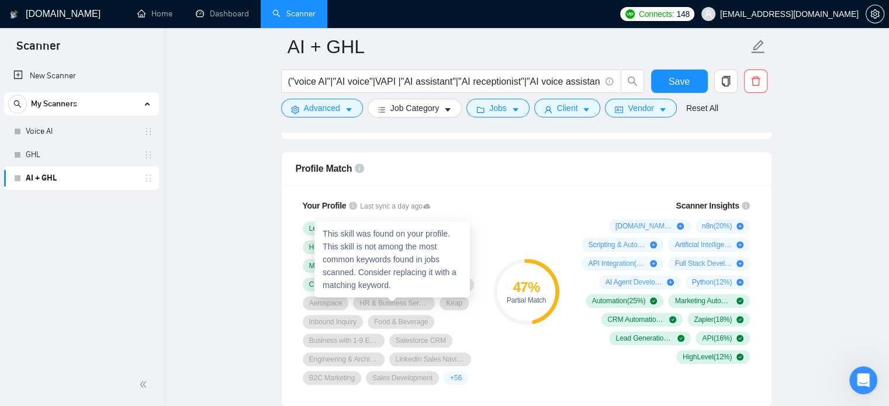
click at [431, 301] on div "HR & Business Services" at bounding box center [394, 303] width 82 height 14
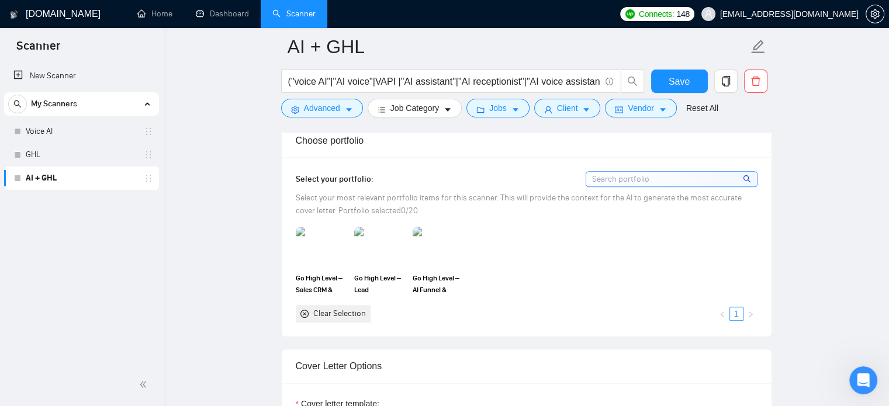
scroll to position [1014, 0]
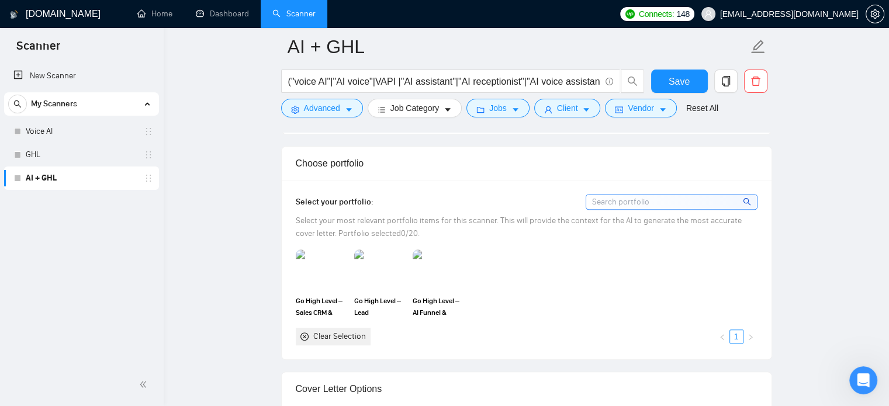
click at [348, 334] on div "Clear Selection" at bounding box center [339, 336] width 53 height 13
click at [868, 384] on div "Open Intercom Messenger" at bounding box center [861, 378] width 39 height 39
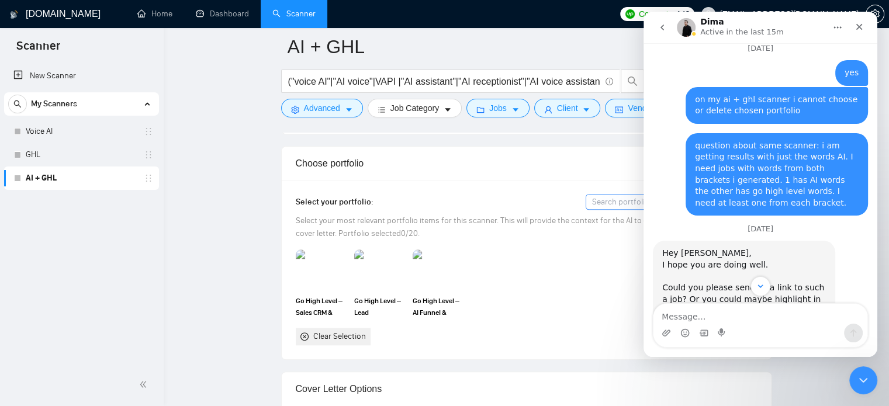
scroll to position [3740, 0]
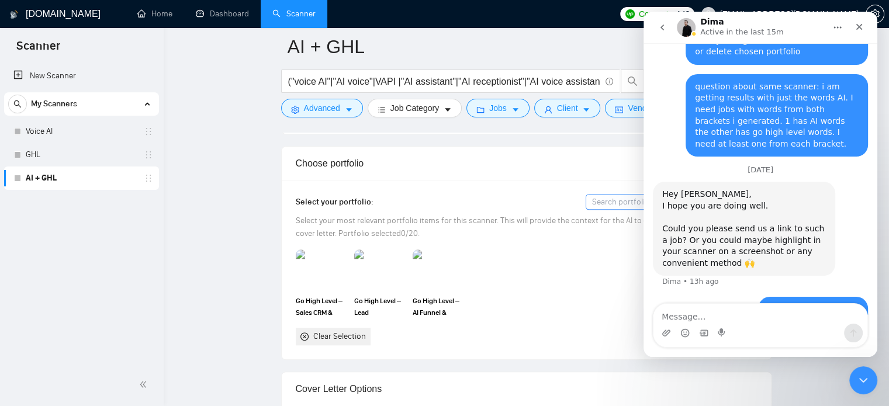
click at [724, 313] on textarea "Message…" at bounding box center [760, 314] width 214 height 20
type textarea "also cannot clear selection in portfolio"
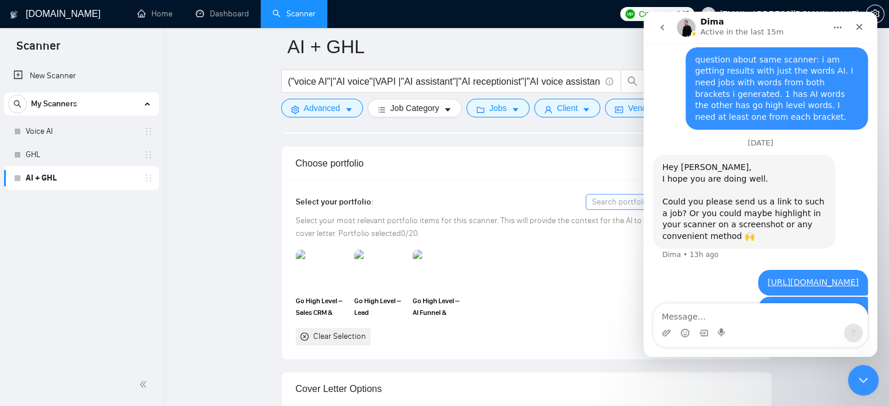
click at [857, 374] on icon "Close Intercom Messenger" at bounding box center [861, 379] width 14 height 14
